Goal: Find specific page/section: Find specific page/section

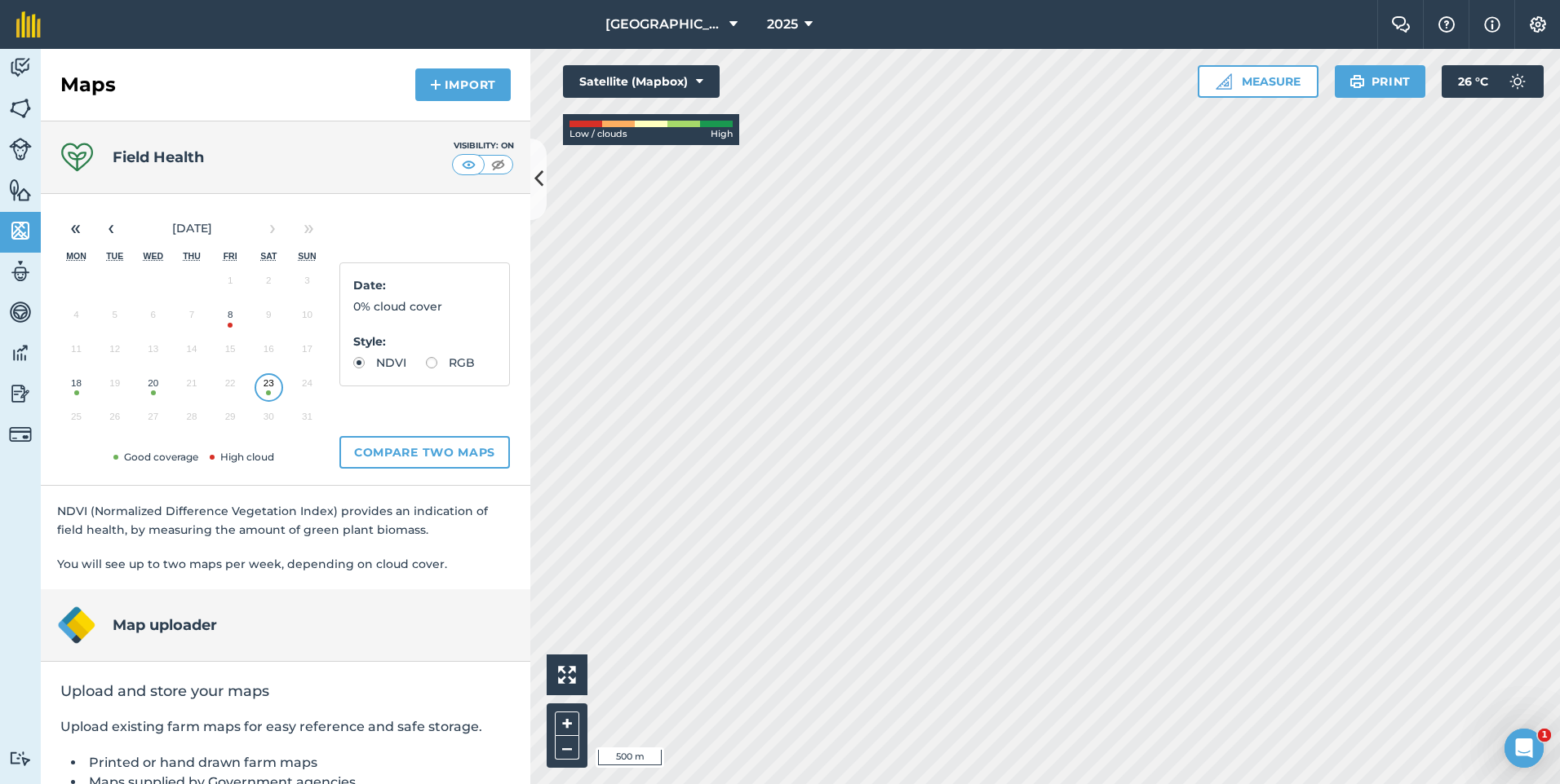
scroll to position [135, 0]
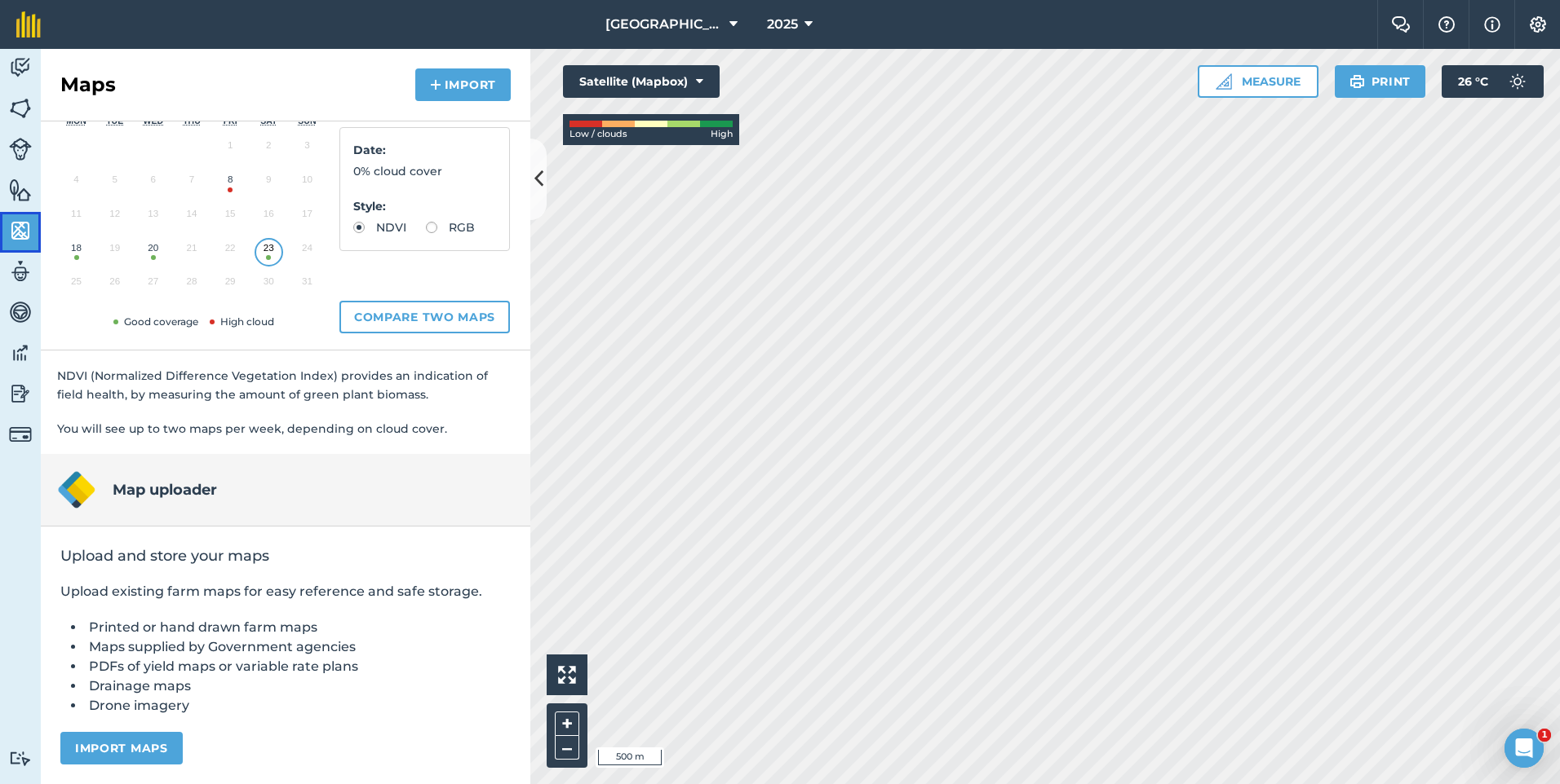
click at [15, 236] on img at bounding box center [20, 231] width 23 height 25
click at [41, 70] on div "Maps Import" at bounding box center [285, 85] width 490 height 72
click at [27, 61] on img at bounding box center [20, 68] width 23 height 25
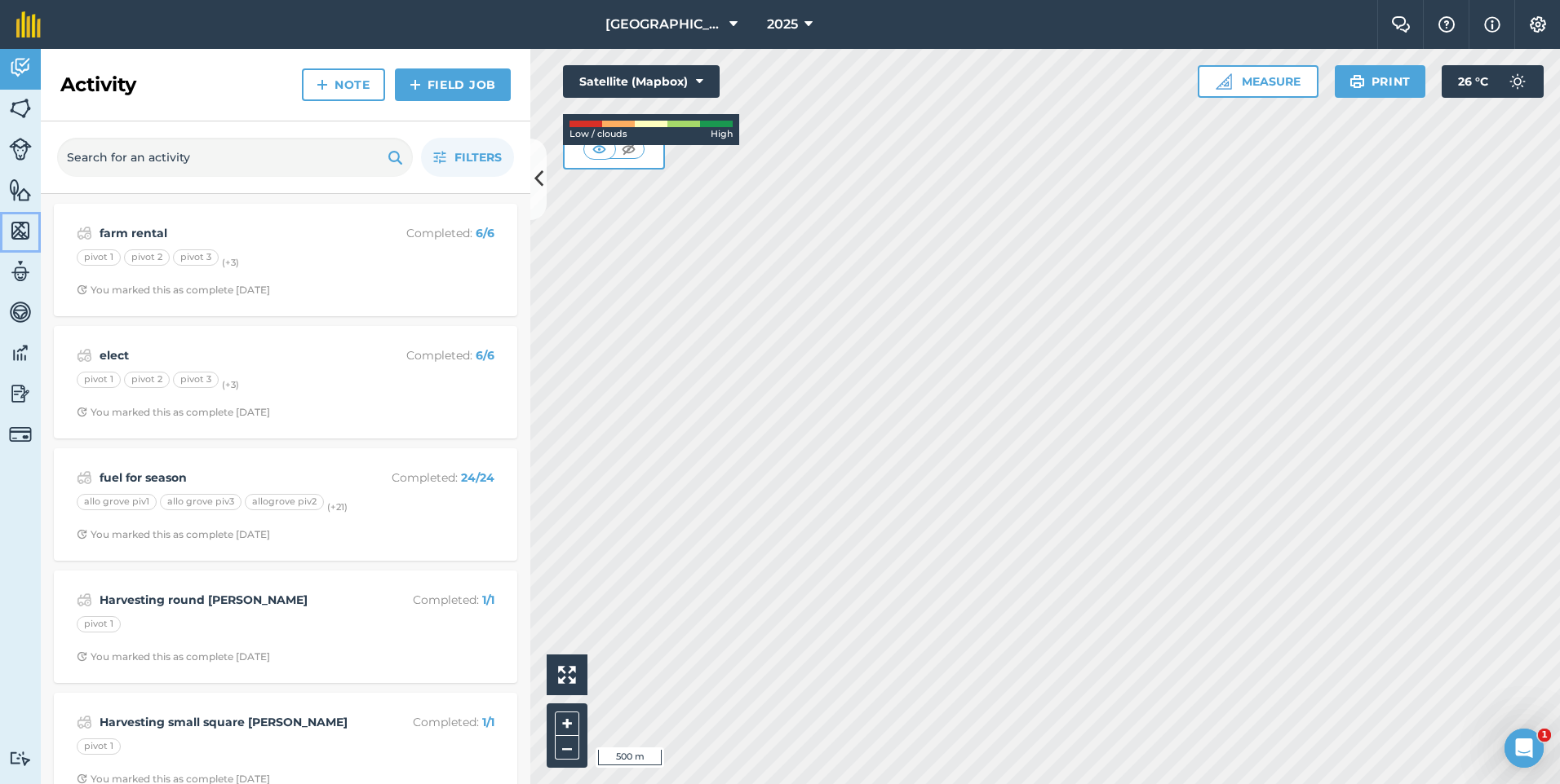
click at [12, 238] on img at bounding box center [20, 231] width 23 height 25
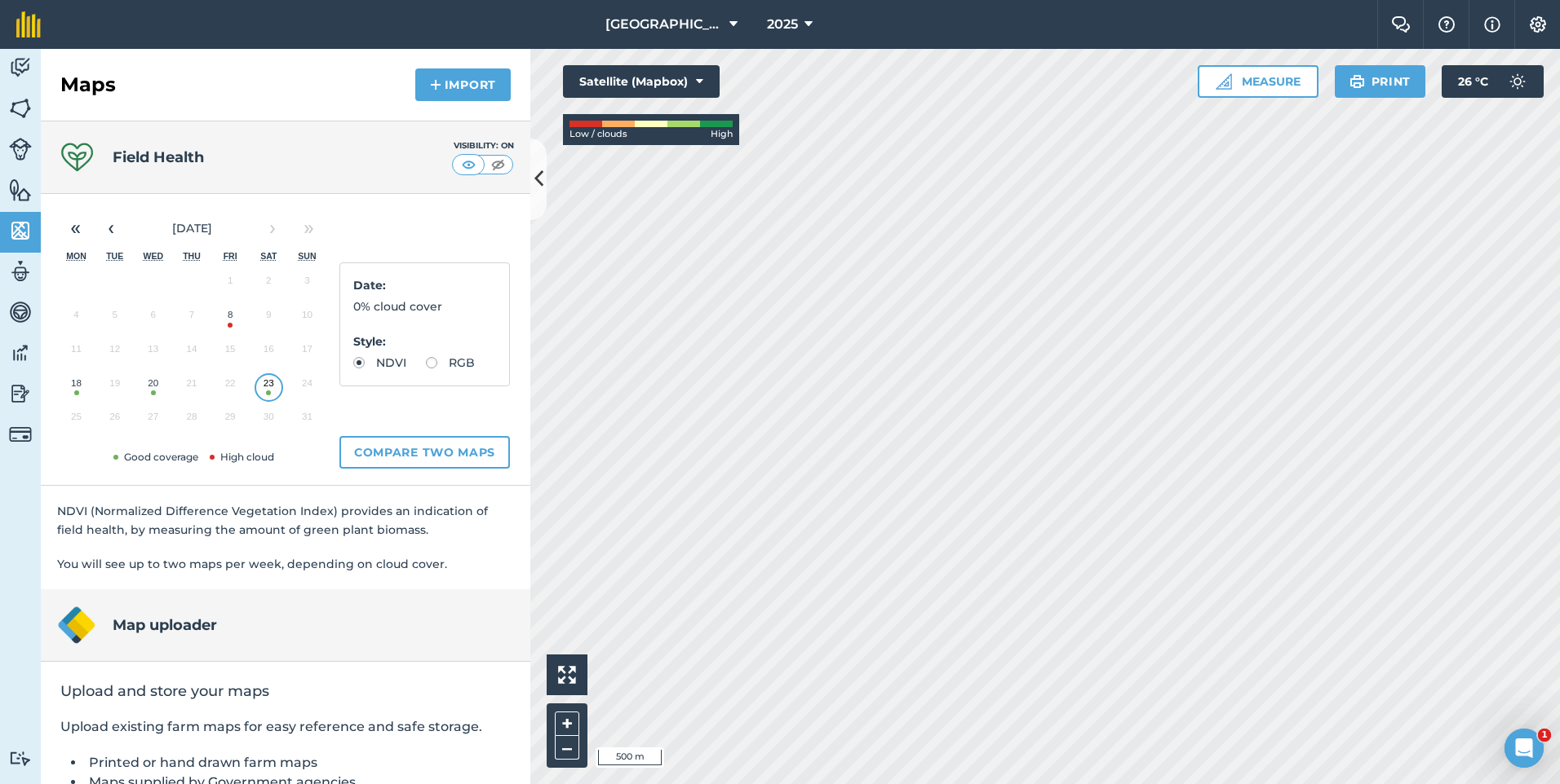
click at [161, 389] on button "20" at bounding box center [153, 387] width 38 height 34
click at [272, 389] on button "23" at bounding box center [268, 387] width 38 height 34
